Goal: Task Accomplishment & Management: Manage account settings

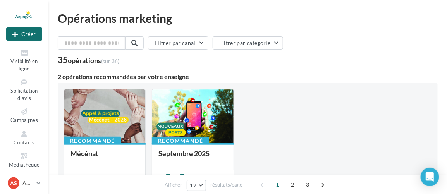
scroll to position [75, 0]
click at [29, 132] on icon at bounding box center [24, 133] width 31 height 9
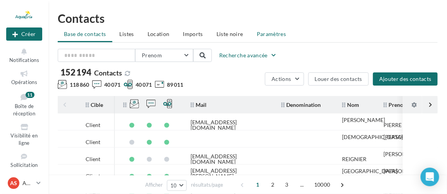
click at [276, 29] on li "Paramètres" at bounding box center [272, 34] width 42 height 14
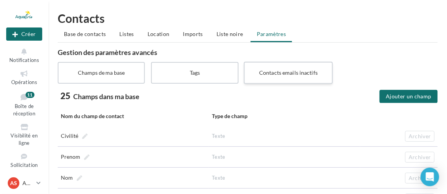
click at [283, 71] on label "Contacts emails inactifs" at bounding box center [288, 73] width 89 height 22
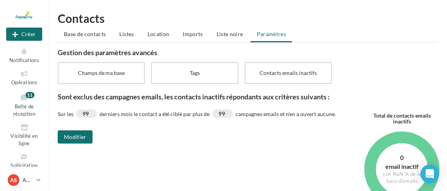
scroll to position [35, 0]
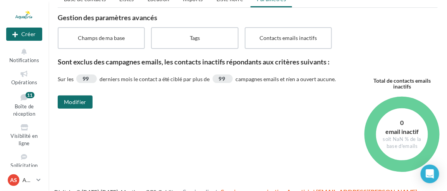
drag, startPoint x: 400, startPoint y: 122, endPoint x: 420, endPoint y: 143, distance: 29.3
click at [420, 143] on div "0 email inactif soit NaN % de la base d'emails" at bounding box center [402, 133] width 46 height 31
click at [338, 120] on div "Sur les 99 derniers mois le contact a été ciblé par plus de 99 campagnes emails…" at bounding box center [251, 126] width 386 height 104
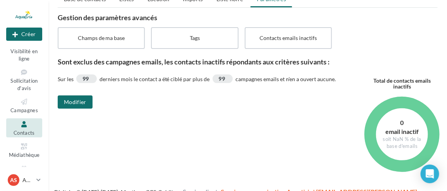
scroll to position [95, 0]
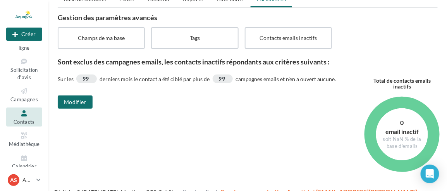
click at [26, 112] on icon at bounding box center [24, 113] width 31 height 9
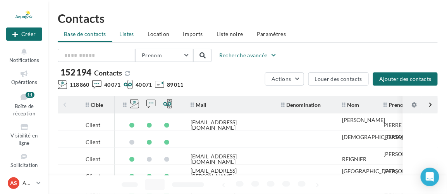
click at [125, 35] on span "Listes" at bounding box center [127, 34] width 14 height 7
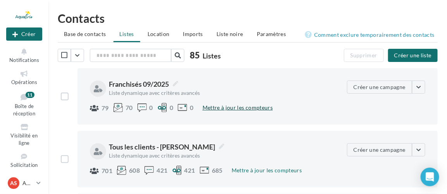
click at [254, 110] on button "Mettre à jour les compteurs" at bounding box center [237, 107] width 76 height 9
click at [417, 89] on button "button" at bounding box center [418, 87] width 13 height 13
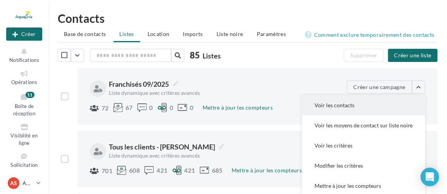
click at [352, 109] on button "Voir les contacts" at bounding box center [363, 105] width 123 height 20
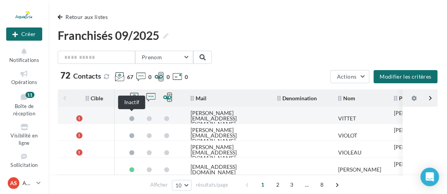
click at [132, 116] on span at bounding box center [131, 118] width 5 height 5
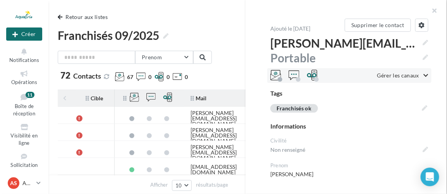
click at [424, 73] on icon at bounding box center [426, 75] width 5 height 5
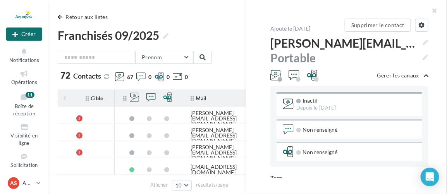
click at [251, 61] on div "**********" at bounding box center [350, 98] width 208 height 159
click at [433, 13] on button "button" at bounding box center [431, 11] width 31 height 23
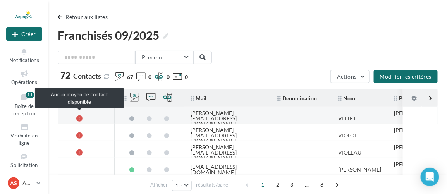
click at [80, 116] on div at bounding box center [79, 118] width 6 height 6
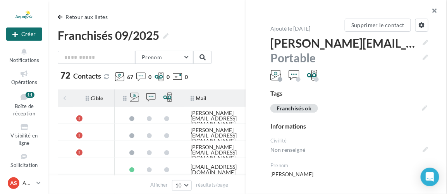
click at [433, 8] on button "button" at bounding box center [431, 11] width 31 height 23
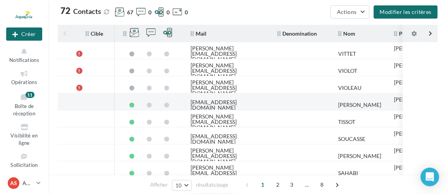
scroll to position [70, 0]
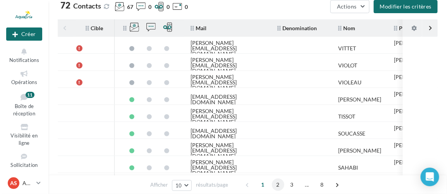
click at [277, 182] on span "2" at bounding box center [278, 185] width 12 height 12
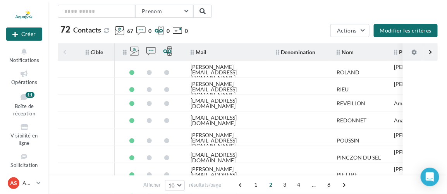
scroll to position [130, 0]
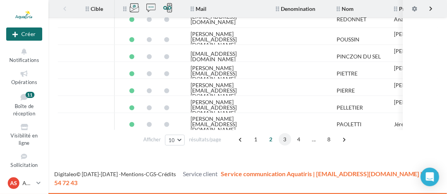
click at [282, 137] on span "3" at bounding box center [285, 139] width 12 height 12
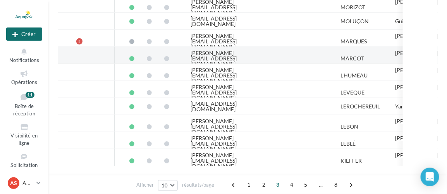
scroll to position [58, 0]
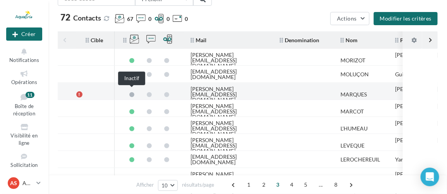
click at [132, 92] on span at bounding box center [131, 94] width 5 height 5
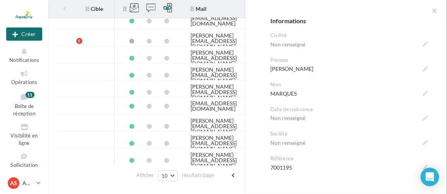
scroll to position [102, 0]
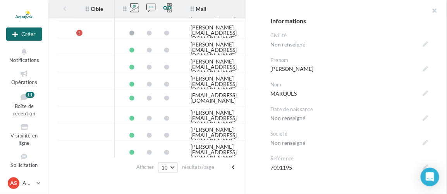
click at [443, 81] on div "**********" at bounding box center [350, 98] width 208 height 159
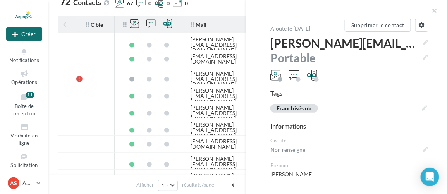
scroll to position [67, 0]
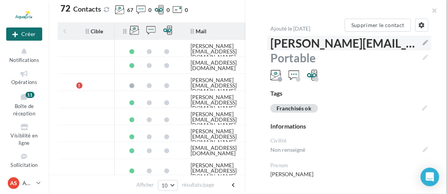
click at [424, 39] on span "ludovic.marques@aquatiris.fr" at bounding box center [349, 43] width 158 height 15
click at [0, 0] on textarea "**********" at bounding box center [0, 0] width 0 height 0
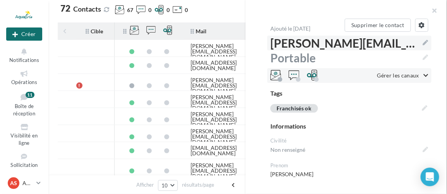
click at [418, 73] on div "Gérer les canaux" at bounding box center [402, 76] width 51 height 8
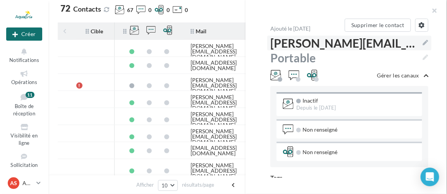
drag, startPoint x: 324, startPoint y: 105, endPoint x: 297, endPoint y: 109, distance: 26.7
click at [297, 109] on div "Inactif Depuis le 17/07/2025" at bounding box center [329, 104] width 93 height 15
click at [361, 108] on div "Inactif Depuis le 17/07/2025" at bounding box center [329, 104] width 93 height 15
click at [431, 9] on button "button" at bounding box center [431, 11] width 31 height 23
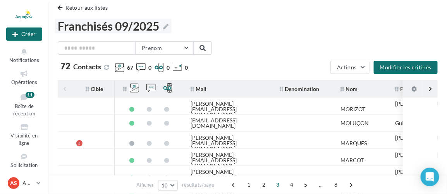
scroll to position [0, 0]
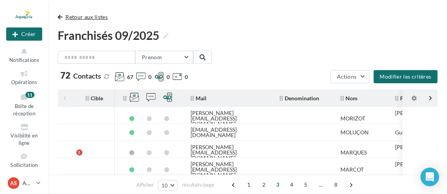
click at [70, 19] on button "Retour aux listes" at bounding box center [84, 16] width 53 height 9
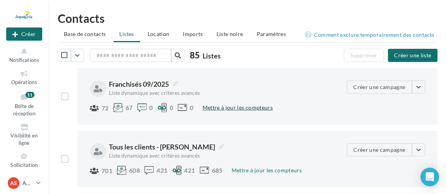
click at [236, 103] on button "Mettre à jour les compteurs" at bounding box center [237, 107] width 76 height 9
click at [255, 170] on button "Mettre à jour les compteurs" at bounding box center [266, 170] width 76 height 9
drag, startPoint x: 109, startPoint y: 93, endPoint x: 204, endPoint y: 94, distance: 95.3
click at [204, 94] on div "Liste dynamique avec critères avancés" at bounding box center [182, 92] width 146 height 5
click at [244, 92] on div "Liste dynamique avec critères avancés" at bounding box center [182, 92] width 146 height 5
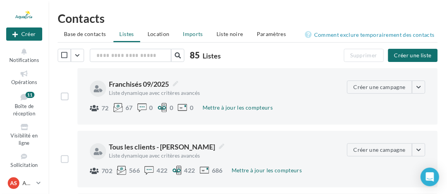
click at [194, 38] on li "Imports" at bounding box center [193, 34] width 32 height 14
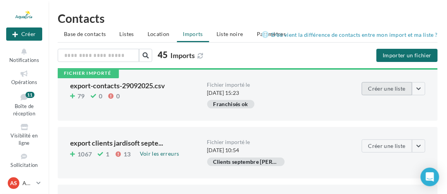
click at [409, 92] on button "Créer une liste" at bounding box center [387, 88] width 50 height 13
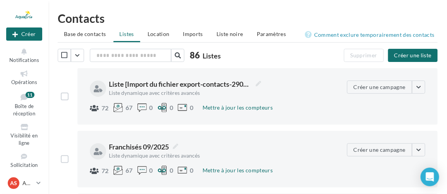
drag, startPoint x: 111, startPoint y: 91, endPoint x: 219, endPoint y: 93, distance: 108.1
click at [219, 93] on div "Liste dynamique avec critères avancés" at bounding box center [182, 92] width 146 height 5
drag, startPoint x: 221, startPoint y: 108, endPoint x: 200, endPoint y: 119, distance: 23.7
click at [221, 108] on button "Mettre à jour les compteurs" at bounding box center [237, 107] width 76 height 9
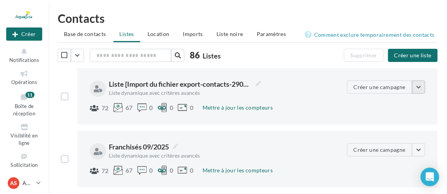
click at [422, 86] on button "button" at bounding box center [418, 87] width 13 height 13
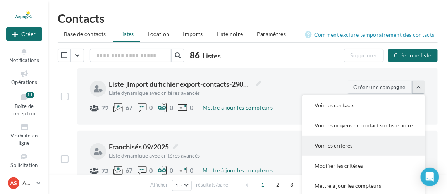
scroll to position [35, 0]
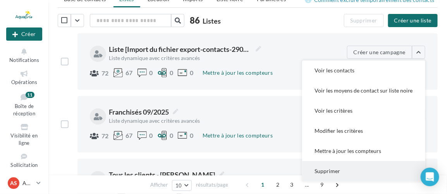
click at [350, 168] on button "Supprimer" at bounding box center [363, 171] width 123 height 20
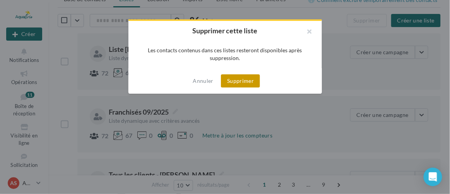
click at [252, 85] on button "Supprimer" at bounding box center [240, 80] width 39 height 13
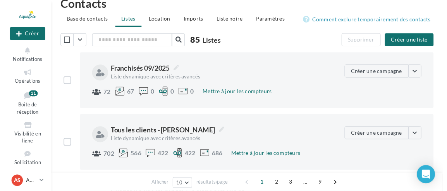
scroll to position [0, 0]
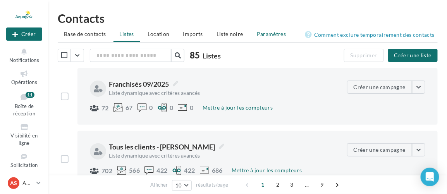
click at [277, 37] on span "Paramètres" at bounding box center [271, 34] width 29 height 7
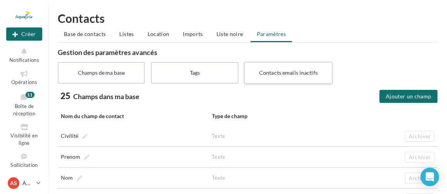
click at [263, 76] on label "Contacts emails inactifs" at bounding box center [288, 73] width 89 height 22
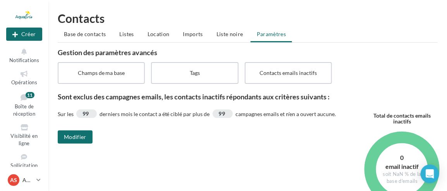
scroll to position [35, 0]
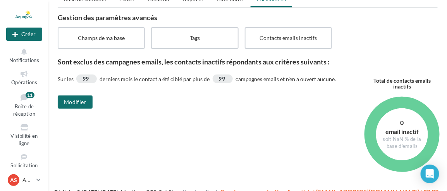
drag, startPoint x: 397, startPoint y: 121, endPoint x: 420, endPoint y: 153, distance: 38.8
click at [420, 153] on div "0 email inactif soit NaN % de la base d'emails" at bounding box center [402, 133] width 71 height 89
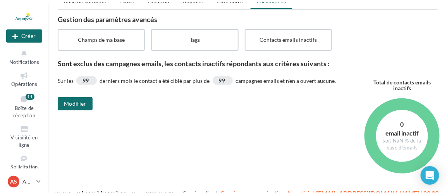
scroll to position [0, 0]
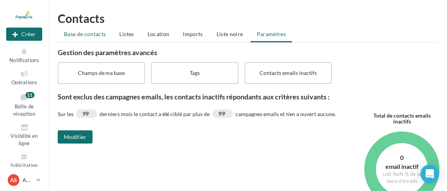
click at [95, 36] on span "Base de contacts" at bounding box center [85, 34] width 42 height 7
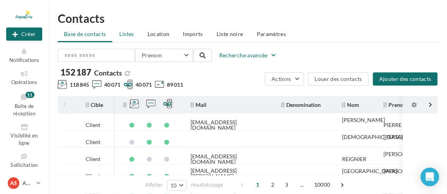
click at [130, 32] on span "Listes" at bounding box center [127, 34] width 14 height 7
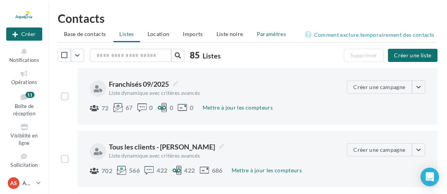
click at [271, 33] on span "Paramètres" at bounding box center [271, 34] width 29 height 7
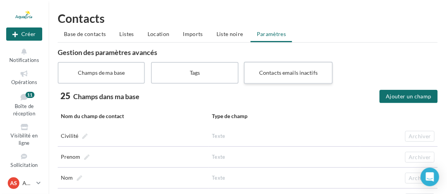
click at [307, 69] on label "Contacts emails inactifs" at bounding box center [288, 73] width 89 height 22
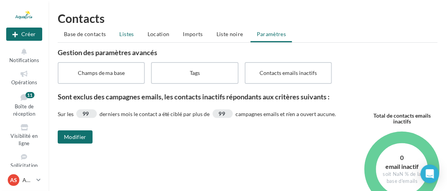
click at [125, 34] on span "Listes" at bounding box center [127, 34] width 14 height 7
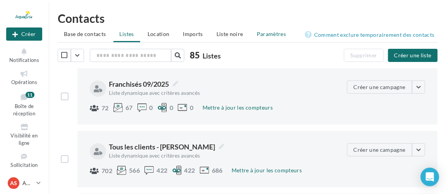
click at [269, 37] on span "Paramètres" at bounding box center [271, 34] width 29 height 7
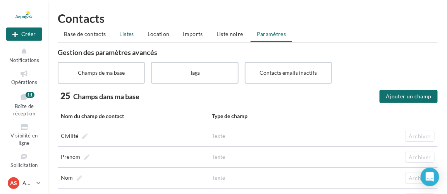
click at [117, 37] on li "Listes" at bounding box center [126, 34] width 27 height 14
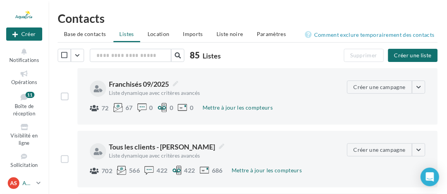
click at [30, 183] on p "AQUATIRIS Siège" at bounding box center [27, 183] width 11 height 8
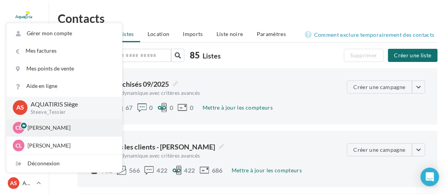
click at [45, 131] on p "Chloé Lallée" at bounding box center [69, 128] width 85 height 8
